Goal: Find specific page/section: Find specific page/section

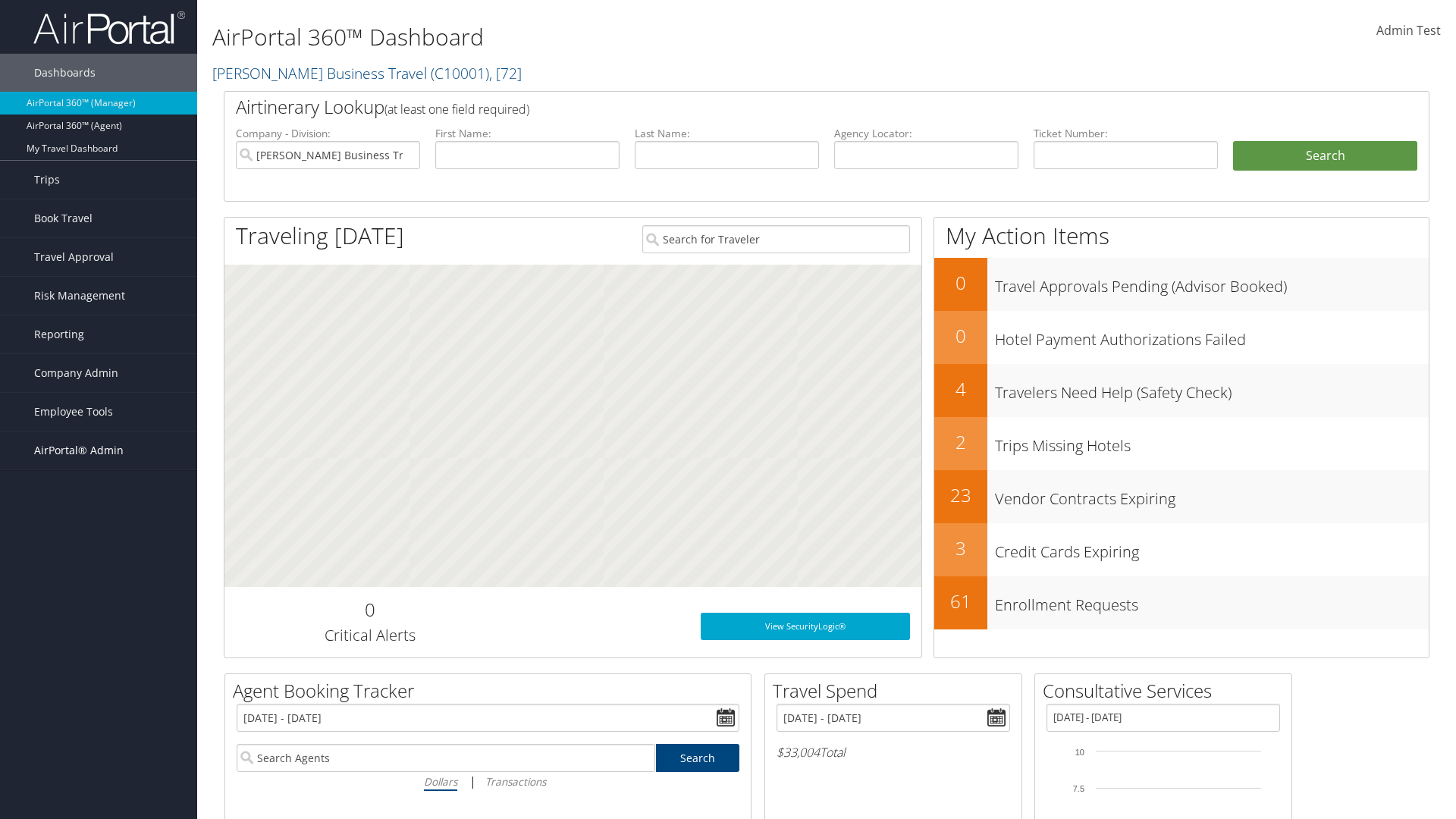
click at [99, 450] on span "AirPortal® Admin" at bounding box center [79, 450] width 90 height 38
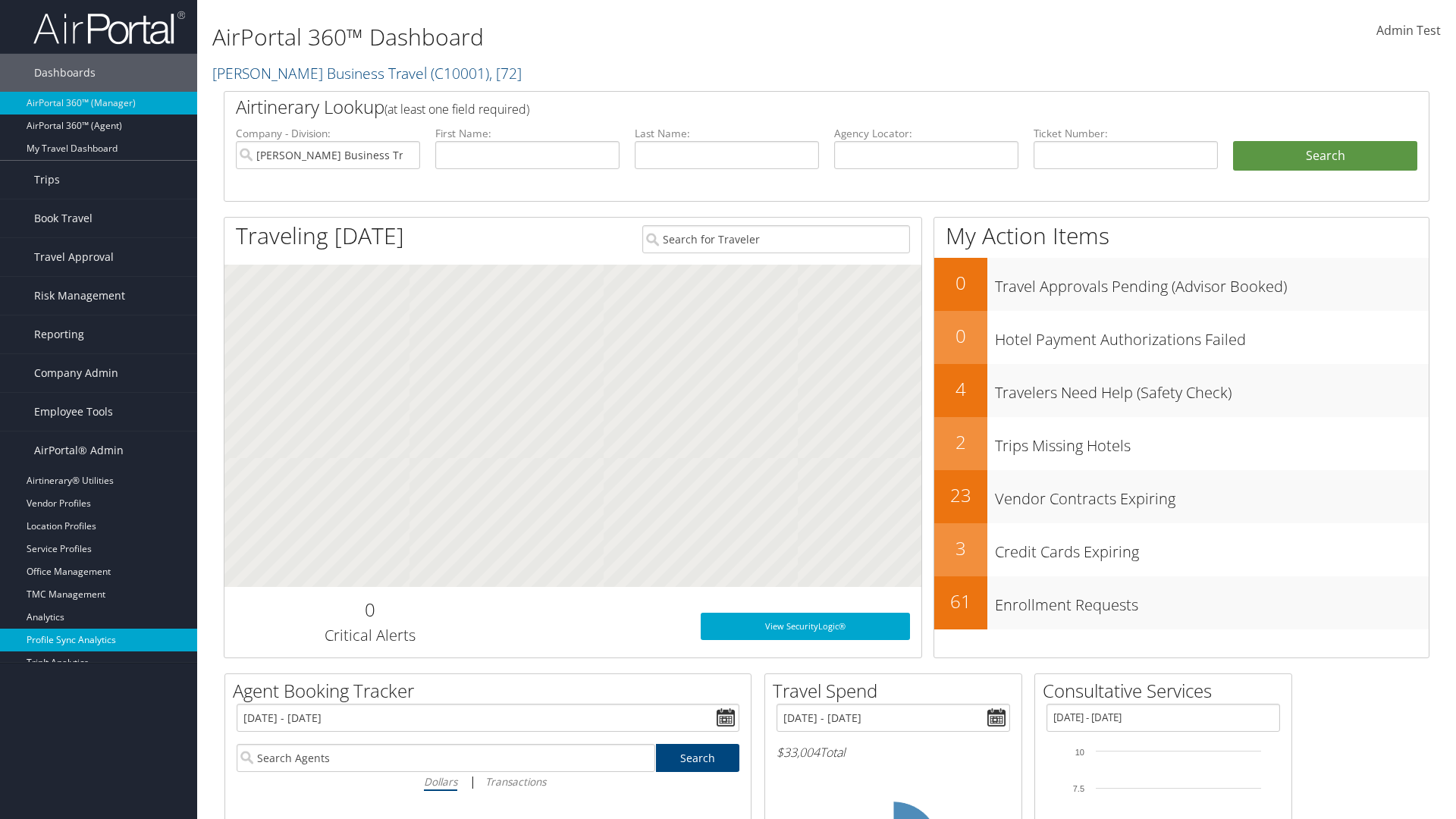
click at [99, 629] on link "Profile Sync Analytics" at bounding box center [99, 640] width 197 height 22
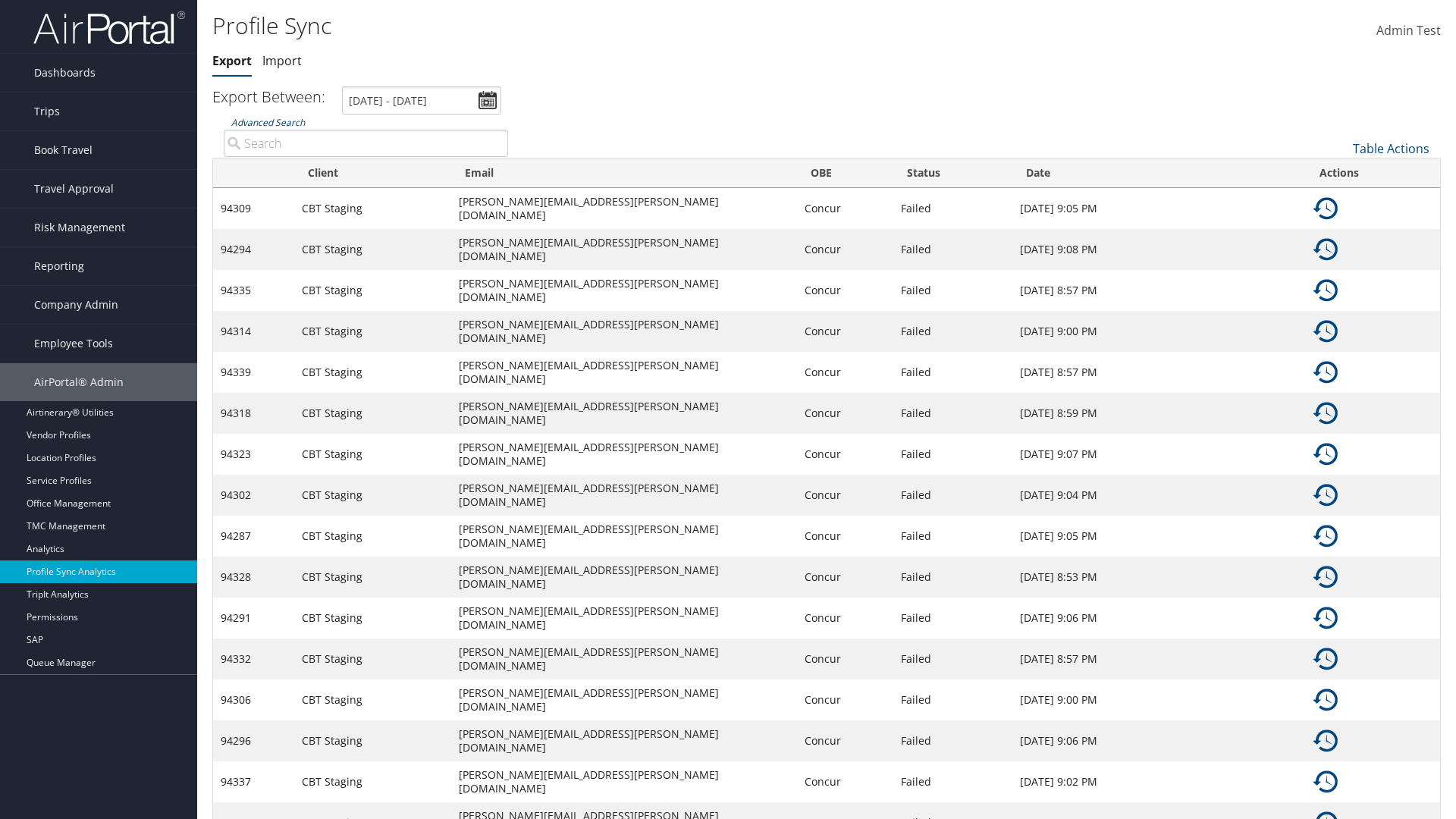
click at [268, 122] on link "Advanced Search" at bounding box center [268, 122] width 74 height 13
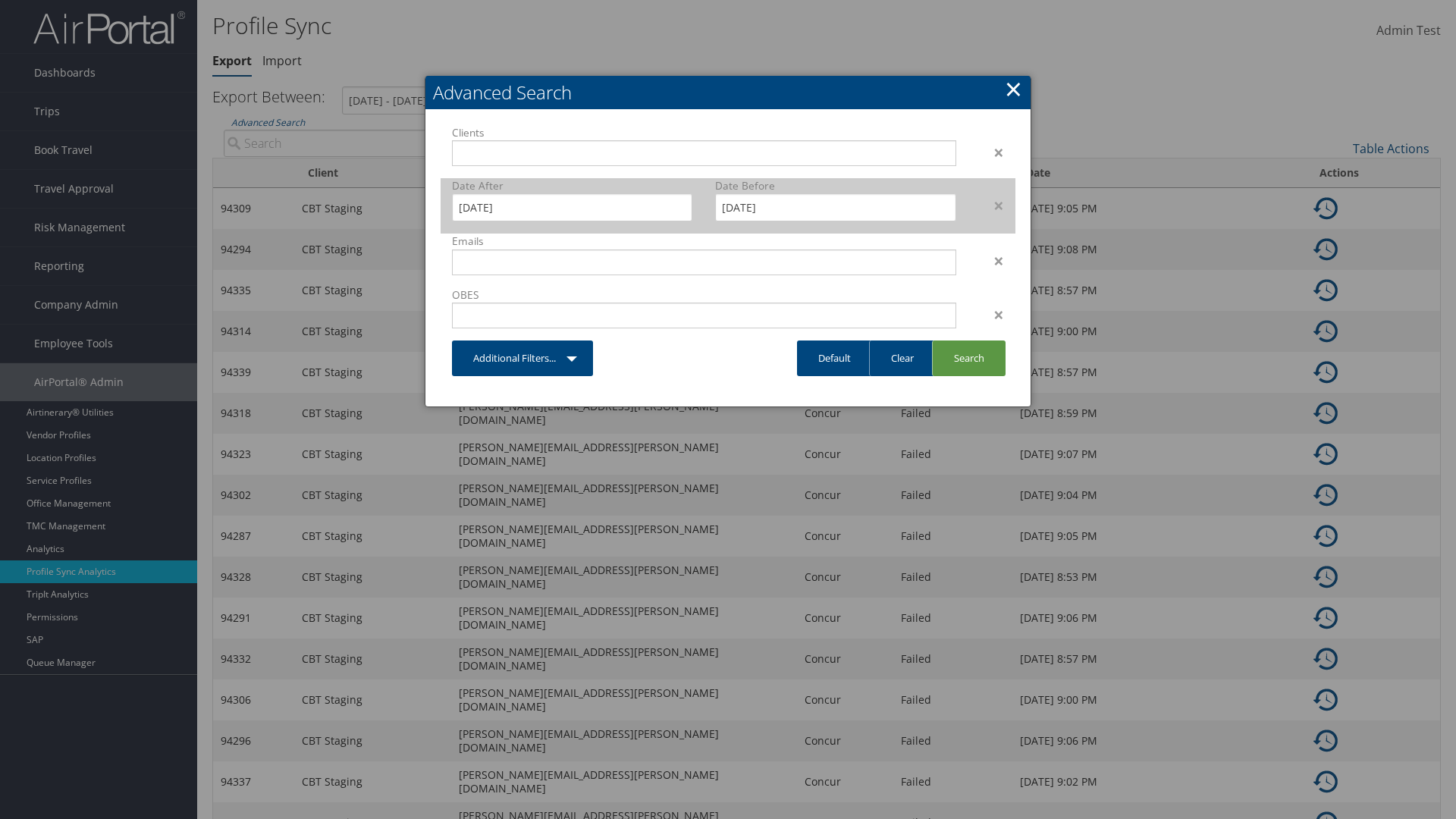
click at [991, 205] on div "×" at bounding box center [991, 205] width 48 height 18
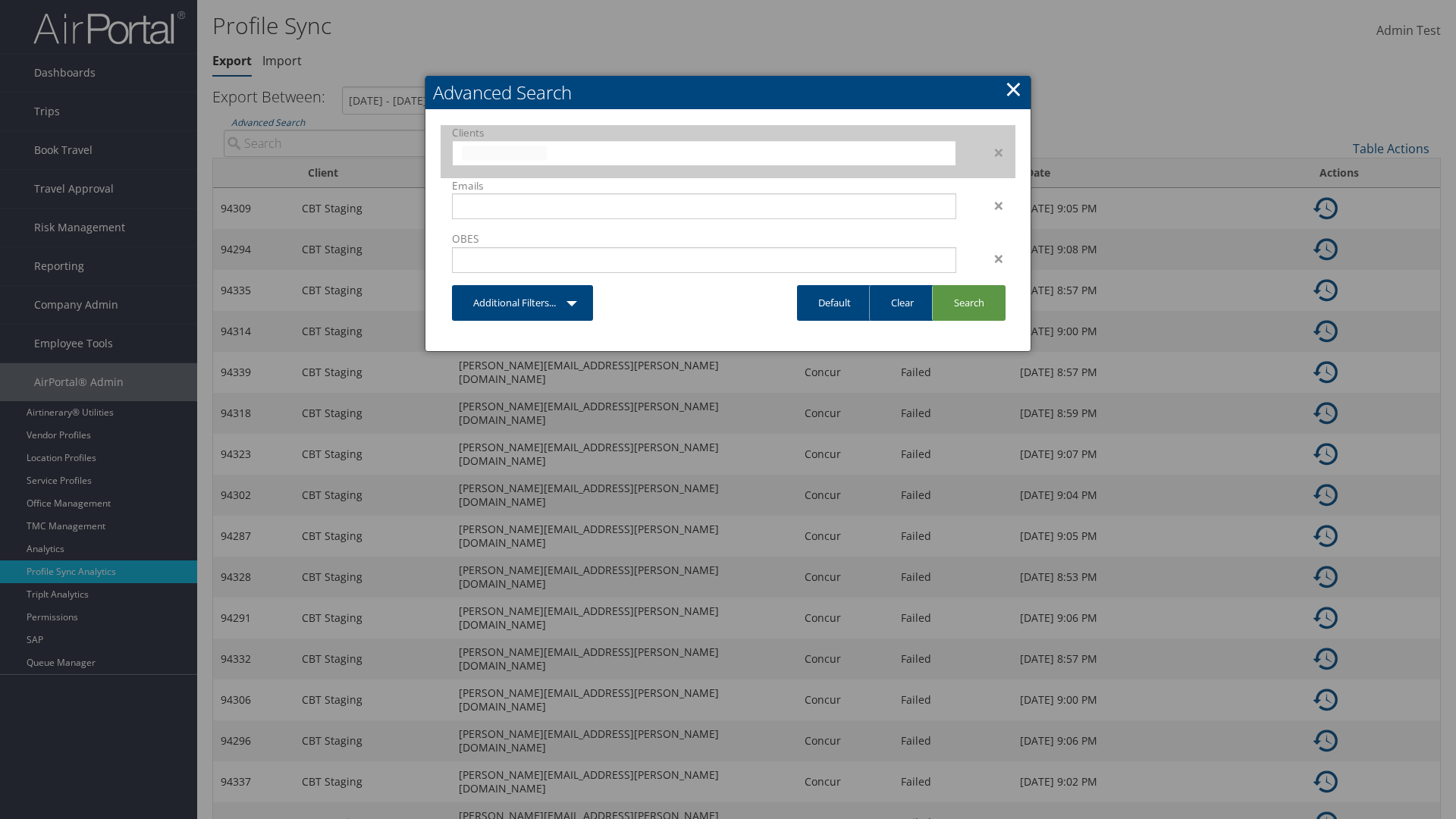
click at [547, 151] on input "text" at bounding box center [504, 152] width 85 height 15
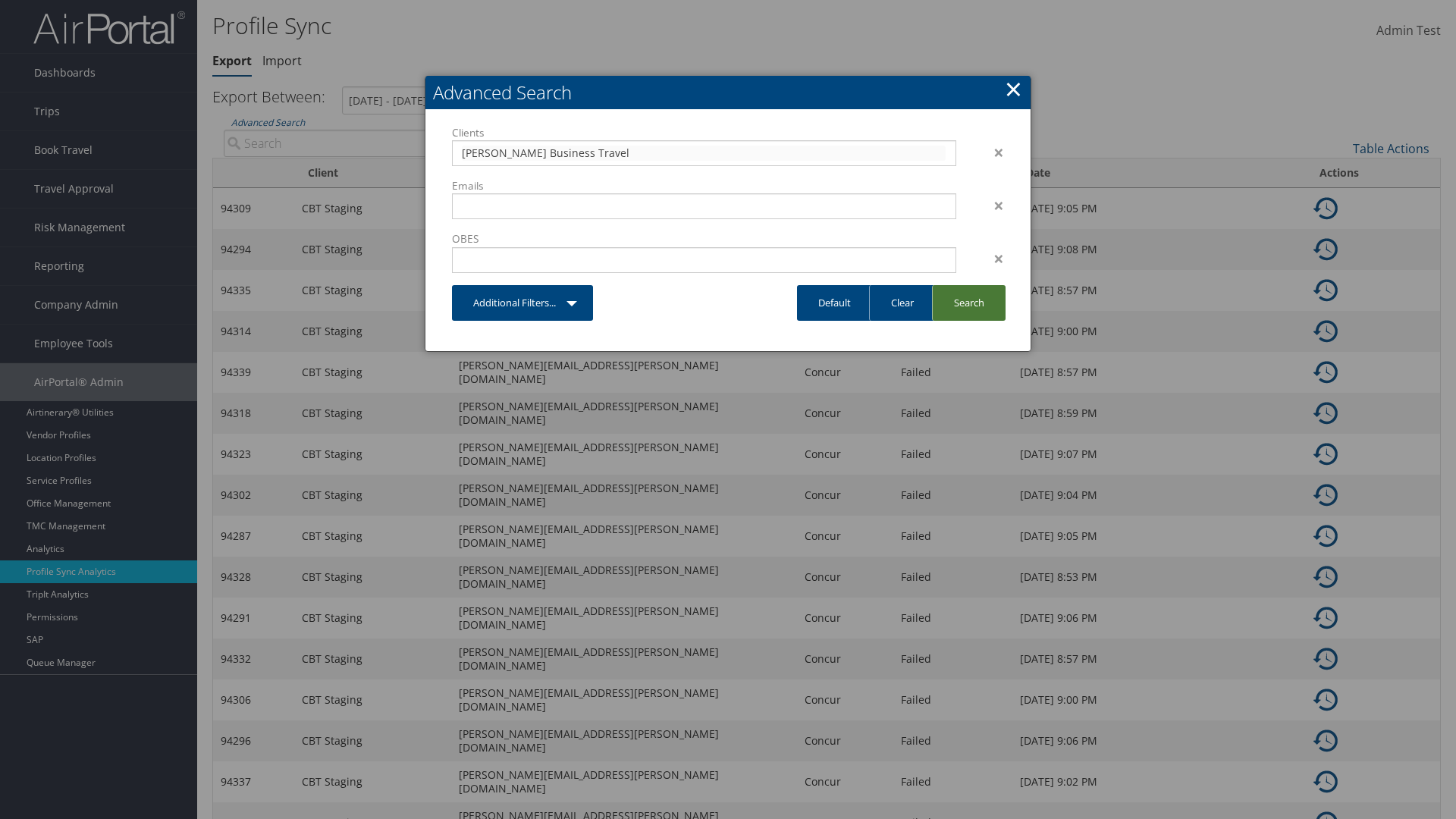
type input "[PERSON_NAME] Business Travel"
click at [968, 302] on link "Search" at bounding box center [968, 303] width 74 height 36
type input "[PERSON_NAME] Business Travel"
